Goal: Transaction & Acquisition: Purchase product/service

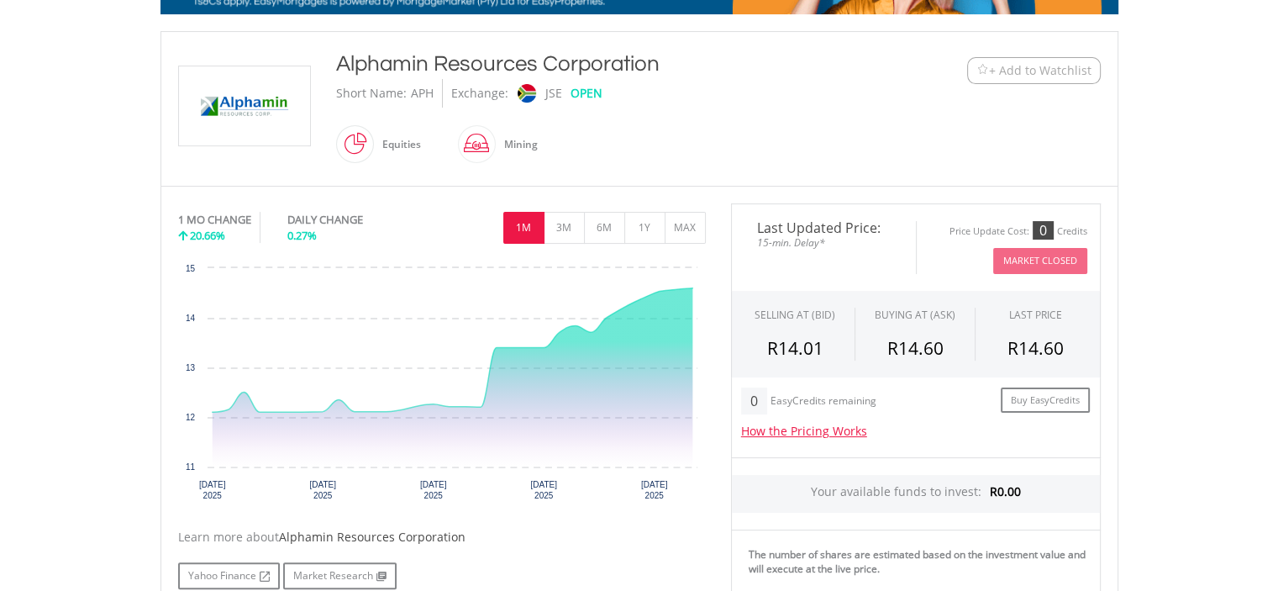
scroll to position [338, 0]
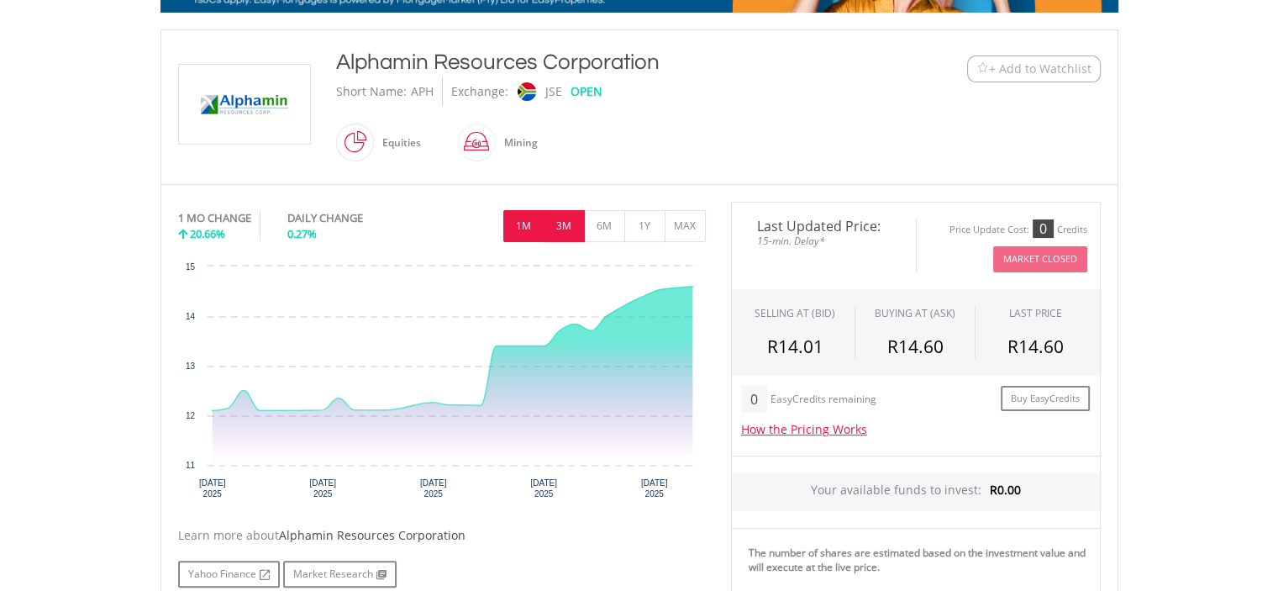
click at [563, 223] on button "3M" at bounding box center [564, 226] width 41 height 32
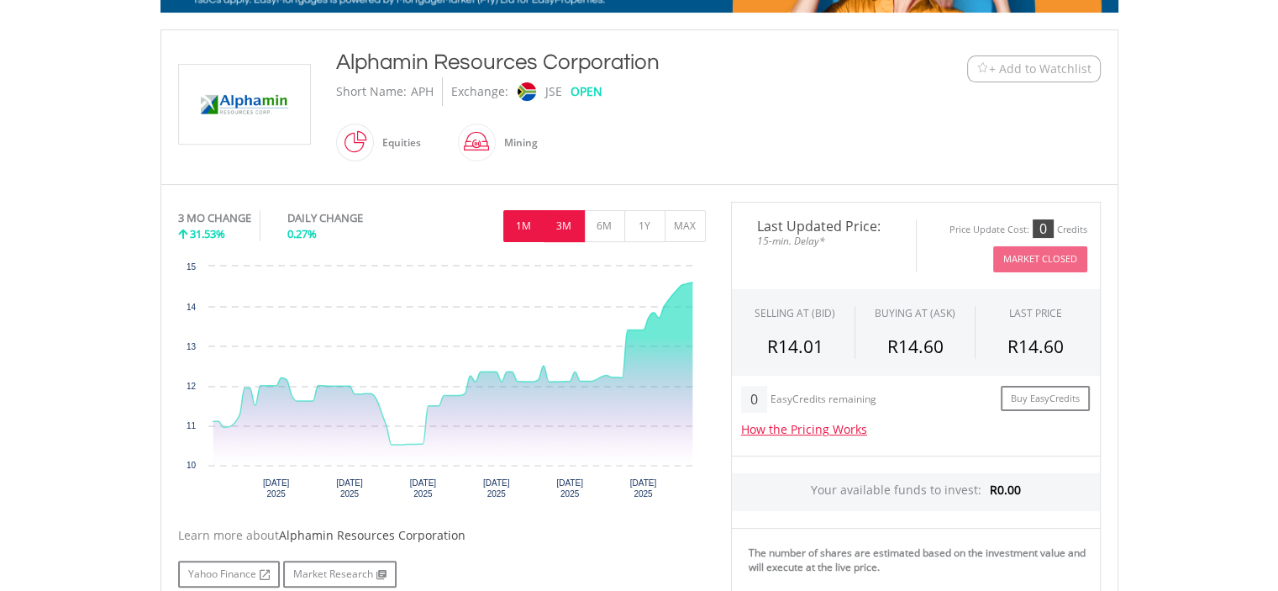
click at [523, 220] on button "1M" at bounding box center [523, 226] width 41 height 32
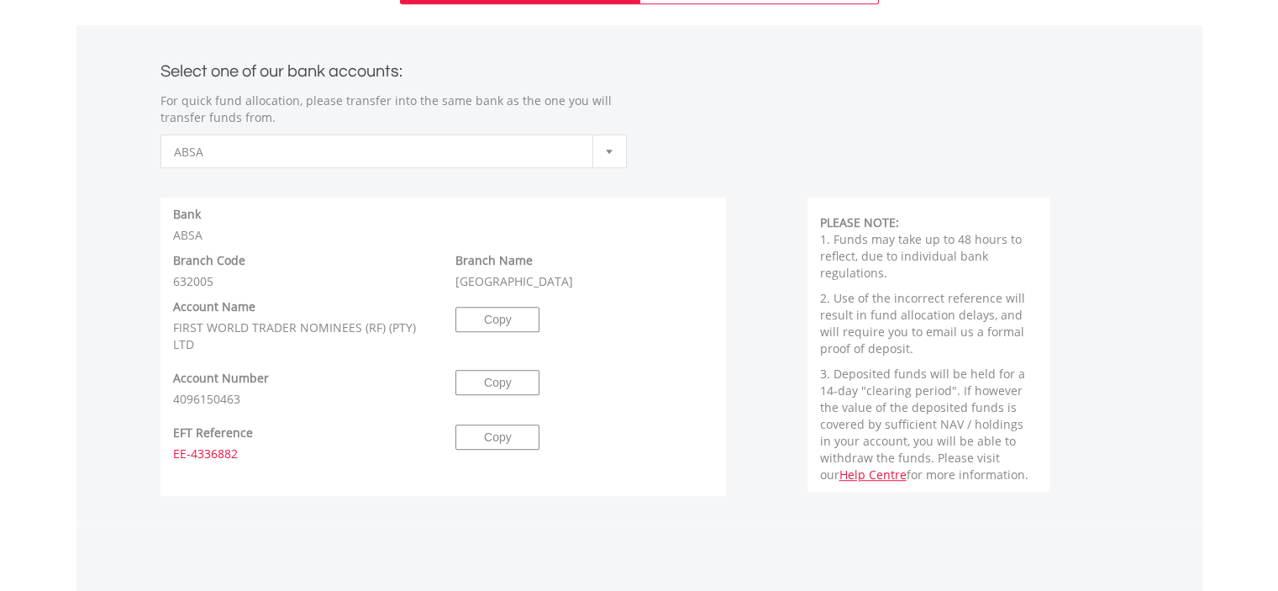
scroll to position [773, 0]
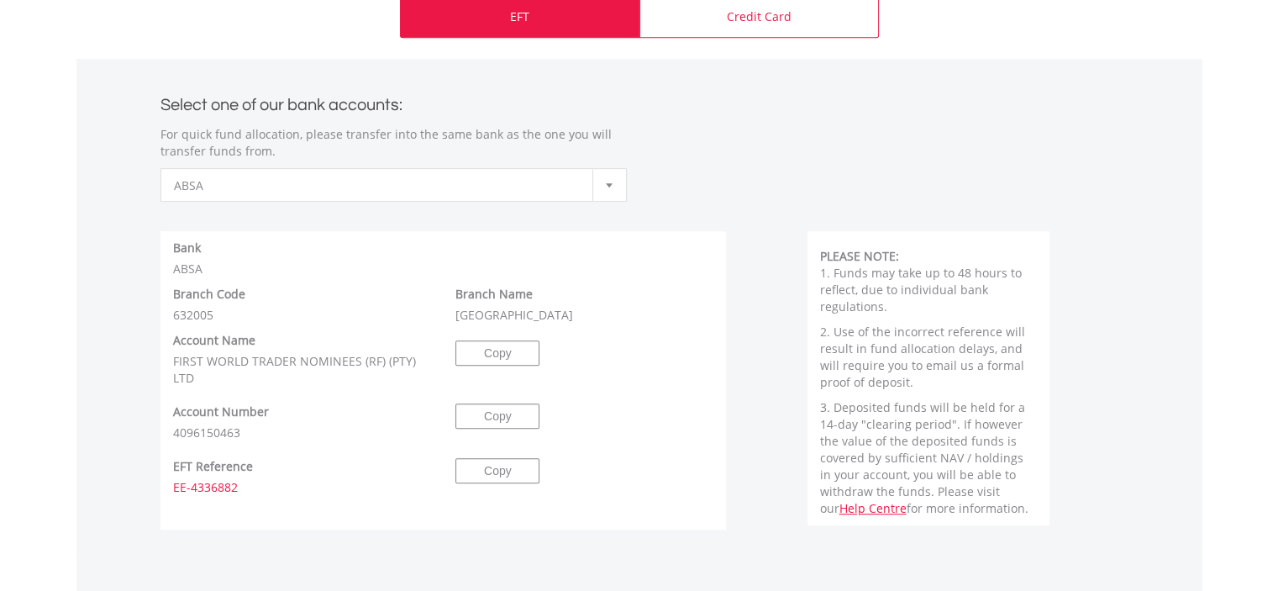
click at [610, 184] on b at bounding box center [609, 185] width 7 height 4
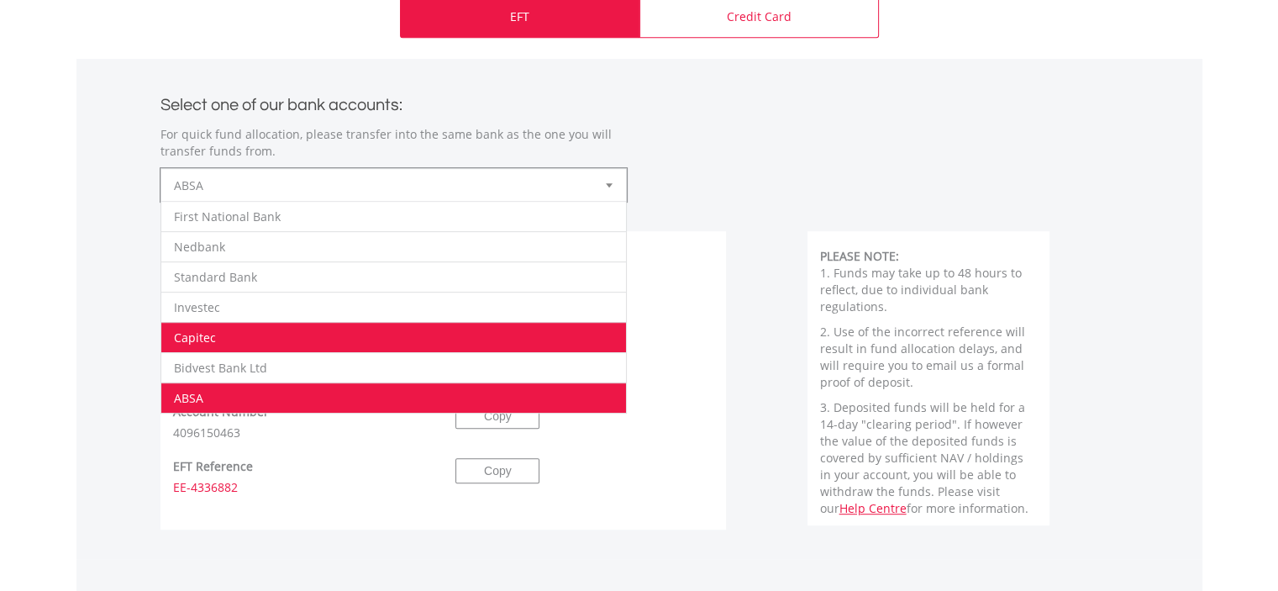
click at [355, 339] on li "Capitec" at bounding box center [393, 337] width 465 height 30
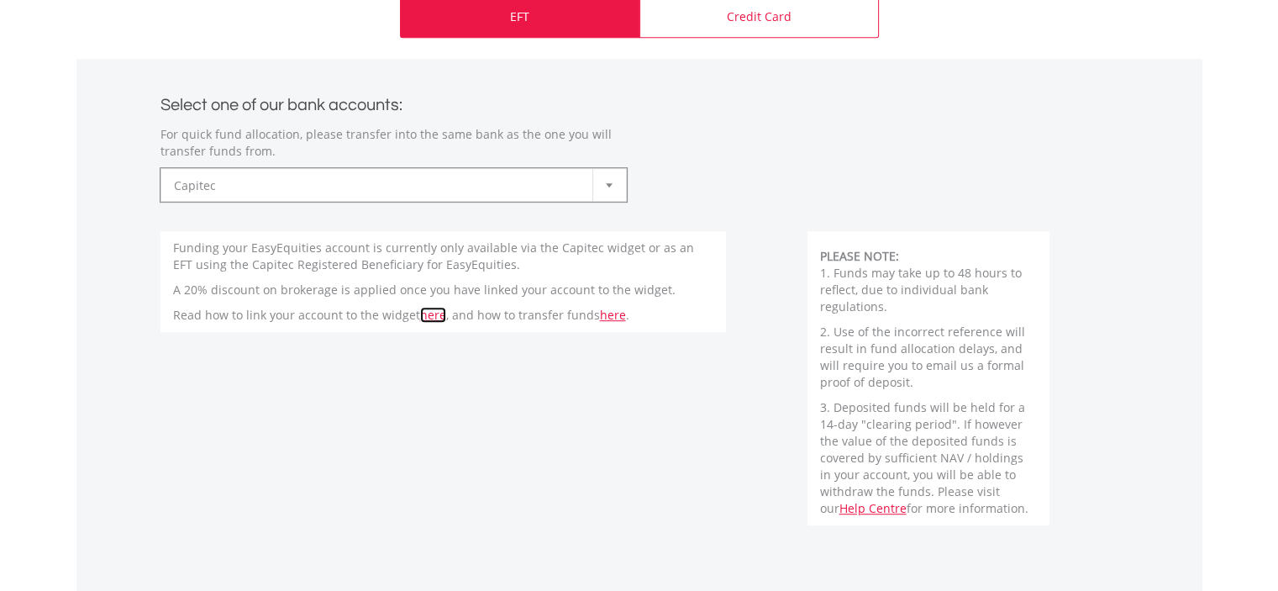
click at [427, 317] on link "here" at bounding box center [433, 315] width 26 height 16
